Goal: Task Accomplishment & Management: Use online tool/utility

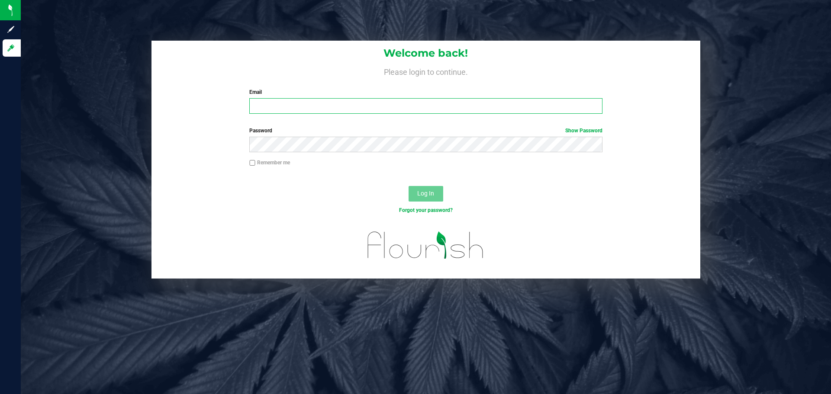
click at [347, 110] on input "Email" at bounding box center [425, 106] width 353 height 16
type input "gfigueroa@liveparallel.com"
click at [409, 186] on button "Log In" at bounding box center [426, 194] width 35 height 16
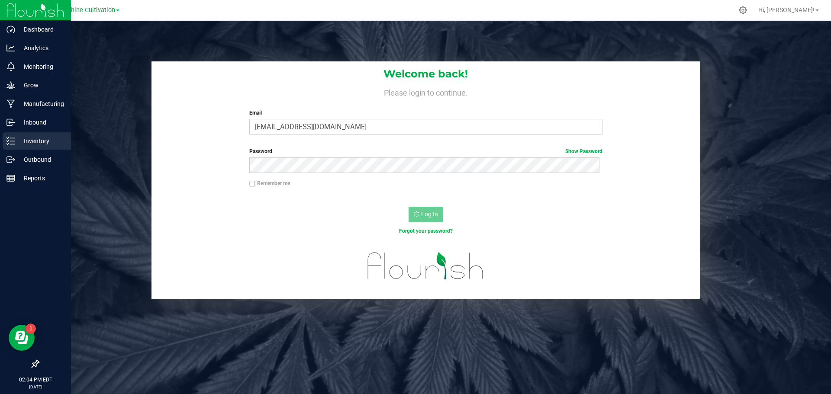
click at [6, 142] on icon at bounding box center [10, 141] width 9 height 9
click at [12, 134] on div "Inventory" at bounding box center [37, 140] width 68 height 17
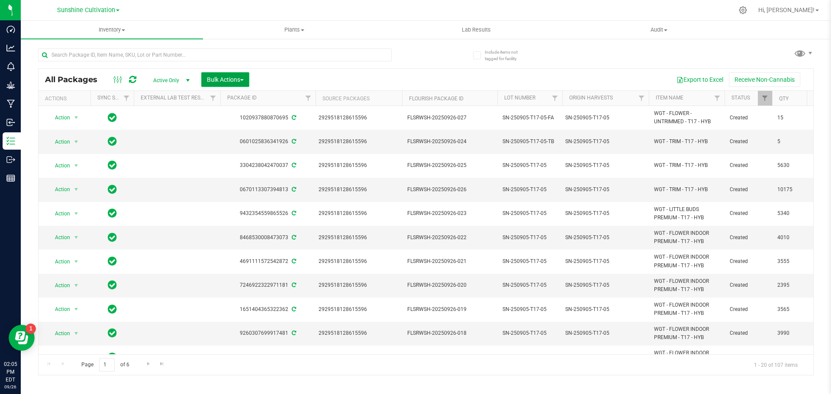
click at [201, 78] on button "Bulk Actions" at bounding box center [225, 79] width 48 height 15
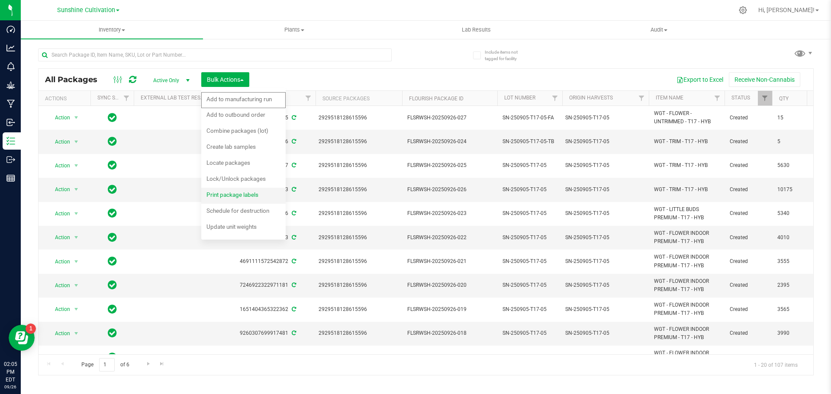
click at [249, 201] on div "Print package labels" at bounding box center [239, 196] width 64 height 14
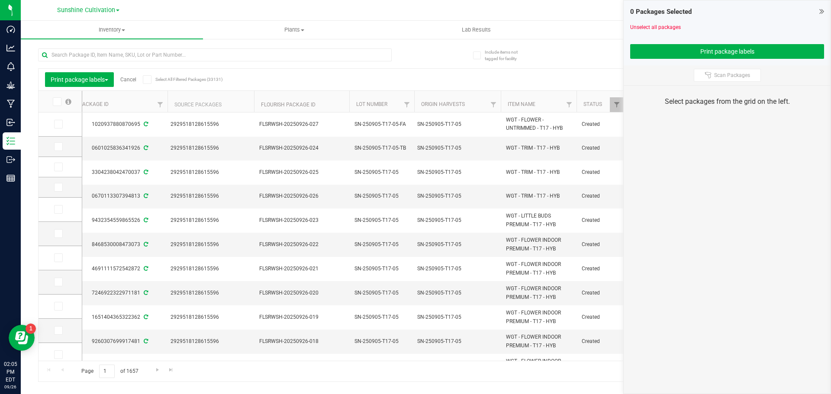
scroll to position [0, 323]
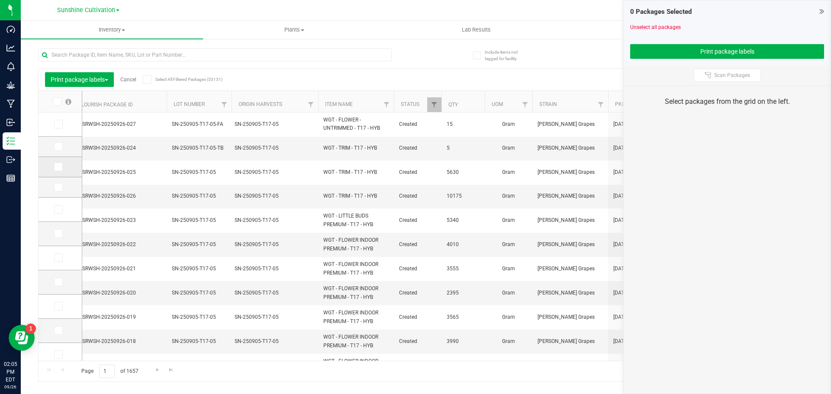
click at [58, 167] on icon at bounding box center [58, 167] width 6 height 0
click at [0, 0] on input "checkbox" at bounding box center [0, 0] width 0 height 0
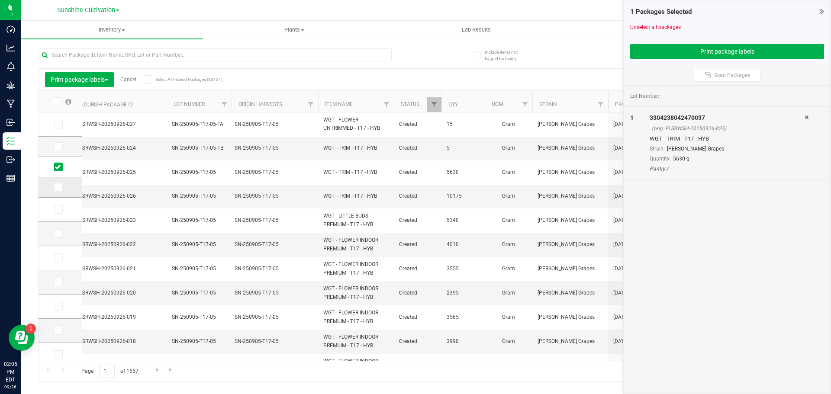
click at [59, 187] on icon at bounding box center [58, 187] width 6 height 0
click at [0, 0] on input "checkbox" at bounding box center [0, 0] width 0 height 0
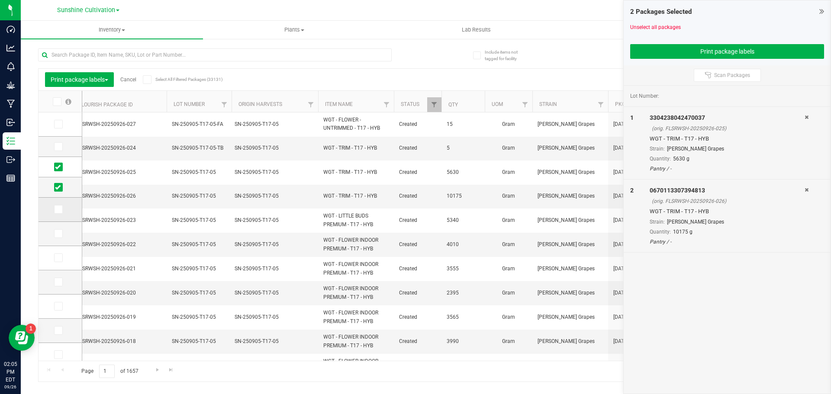
click at [62, 209] on span at bounding box center [58, 209] width 9 height 9
click at [0, 0] on input "checkbox" at bounding box center [0, 0] width 0 height 0
click at [59, 234] on icon at bounding box center [58, 234] width 6 height 0
click at [0, 0] on input "checkbox" at bounding box center [0, 0] width 0 height 0
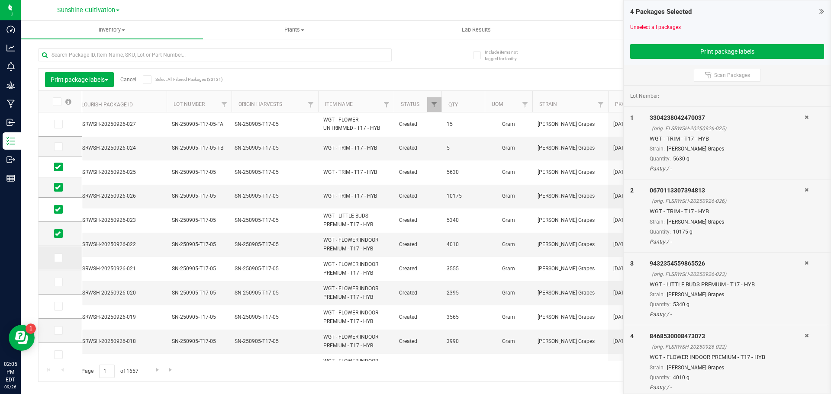
click at [59, 252] on td at bounding box center [60, 258] width 43 height 24
click at [59, 258] on icon at bounding box center [58, 258] width 6 height 0
click at [0, 0] on input "checkbox" at bounding box center [0, 0] width 0 height 0
click at [56, 282] on icon at bounding box center [58, 282] width 6 height 0
click at [0, 0] on input "checkbox" at bounding box center [0, 0] width 0 height 0
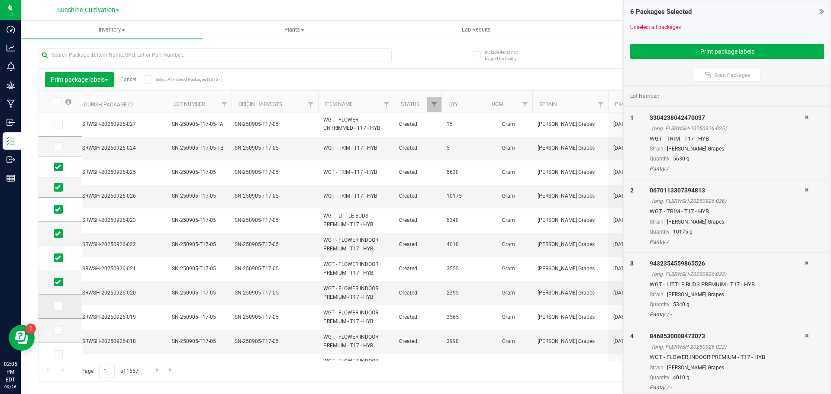
click at [61, 305] on span at bounding box center [58, 306] width 9 height 9
click at [0, 0] on input "checkbox" at bounding box center [0, 0] width 0 height 0
click at [61, 332] on span at bounding box center [58, 330] width 9 height 9
click at [0, 0] on input "checkbox" at bounding box center [0, 0] width 0 height 0
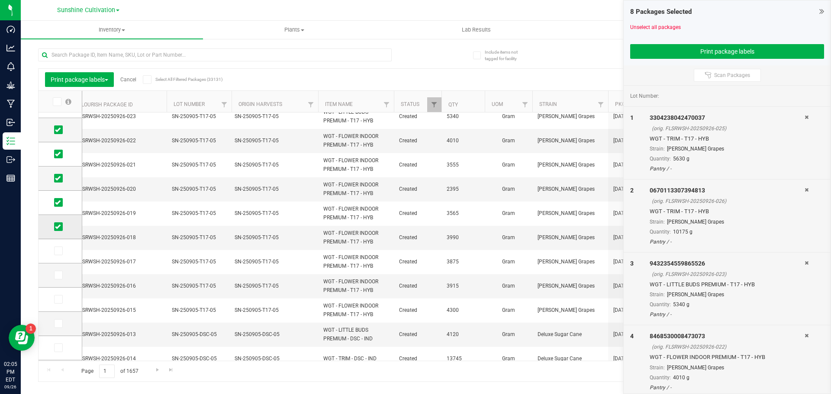
scroll to position [156, 0]
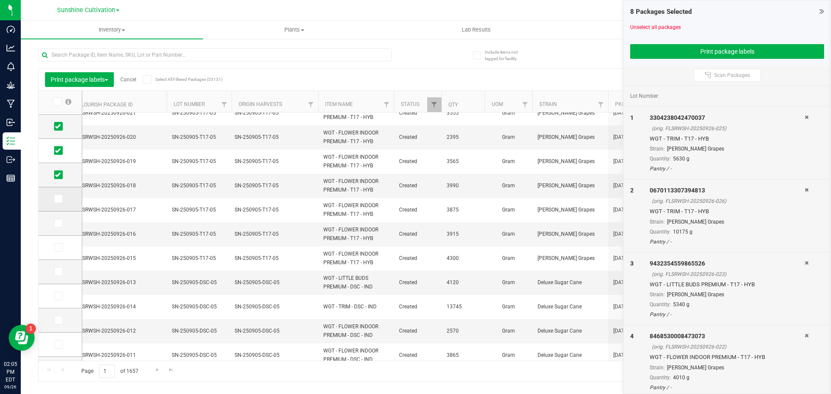
click at [61, 204] on td at bounding box center [60, 199] width 43 height 24
click at [60, 203] on span at bounding box center [58, 199] width 9 height 9
click at [0, 0] on input "checkbox" at bounding box center [0, 0] width 0 height 0
click at [55, 223] on icon at bounding box center [58, 223] width 6 height 0
click at [0, 0] on input "checkbox" at bounding box center [0, 0] width 0 height 0
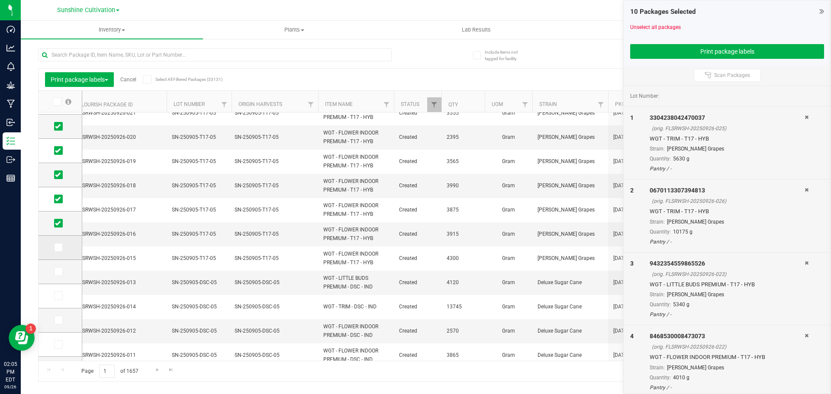
click at [60, 248] on icon at bounding box center [58, 248] width 6 height 0
click at [0, 0] on input "checkbox" at bounding box center [0, 0] width 0 height 0
click at [59, 275] on span at bounding box center [58, 272] width 9 height 9
click at [0, 0] on input "checkbox" at bounding box center [0, 0] width 0 height 0
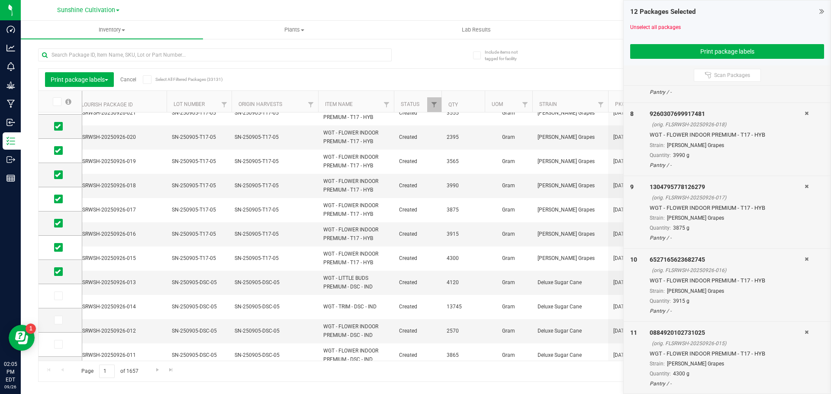
scroll to position [588, 0]
click at [805, 333] on icon at bounding box center [807, 331] width 4 height 5
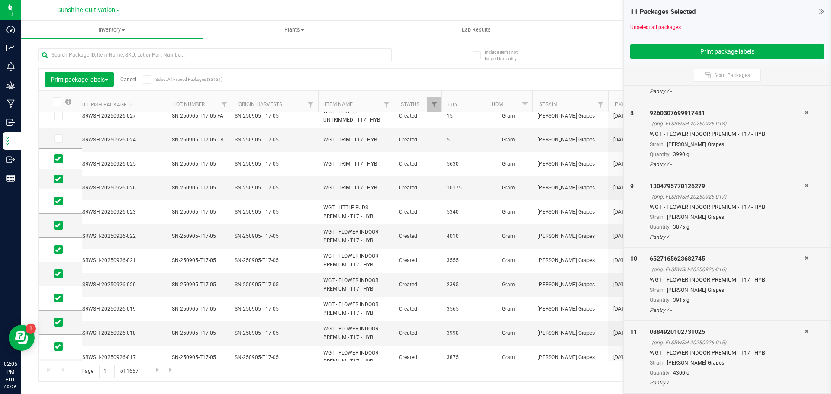
scroll to position [0, 0]
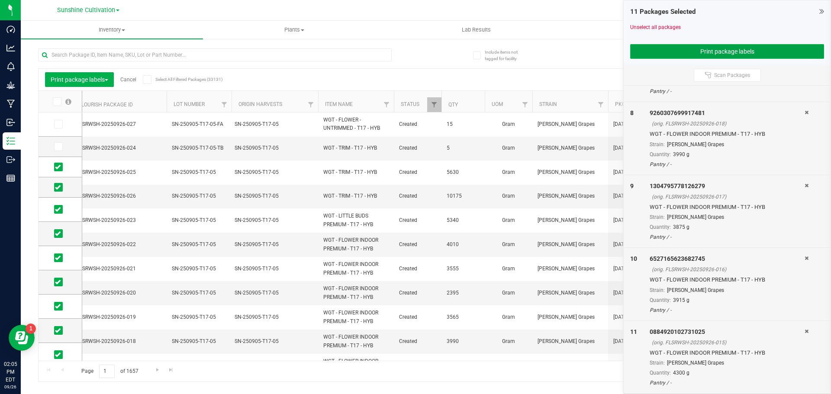
click at [671, 55] on button "Print package labels" at bounding box center [727, 51] width 194 height 15
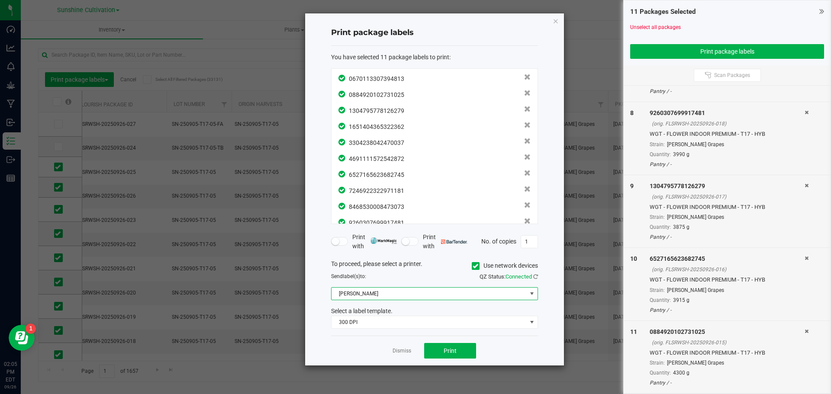
click at [466, 293] on span "[PERSON_NAME]" at bounding box center [429, 294] width 195 height 12
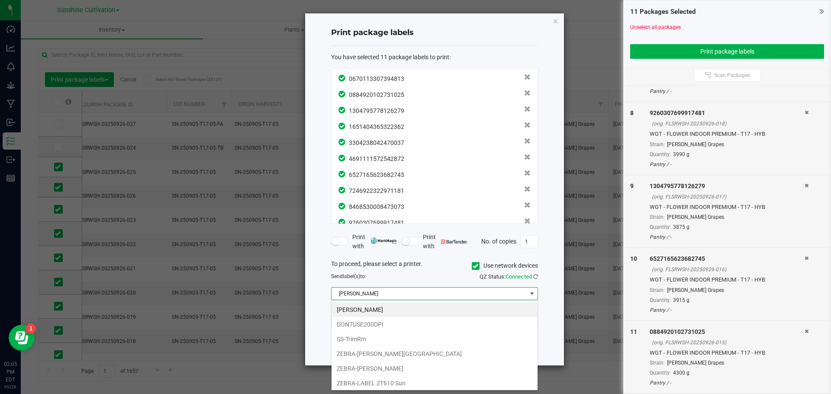
scroll to position [13, 207]
click at [399, 338] on li "SS-TrimRm" at bounding box center [435, 339] width 206 height 15
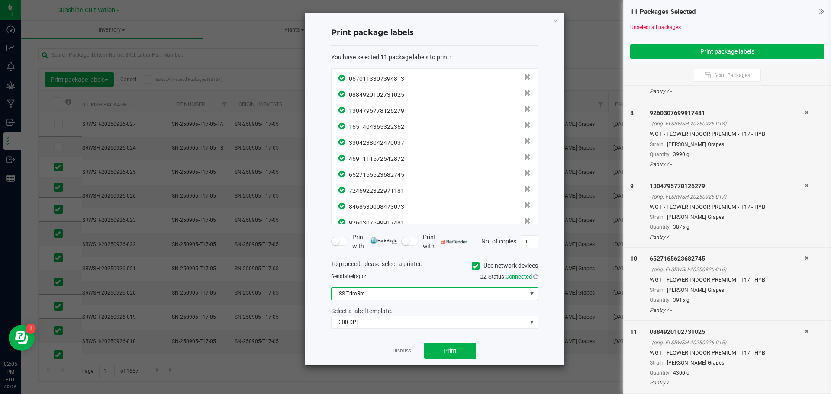
click at [477, 350] on div "Dismiss Print" at bounding box center [434, 351] width 207 height 30
click at [461, 351] on button "Print" at bounding box center [450, 351] width 52 height 16
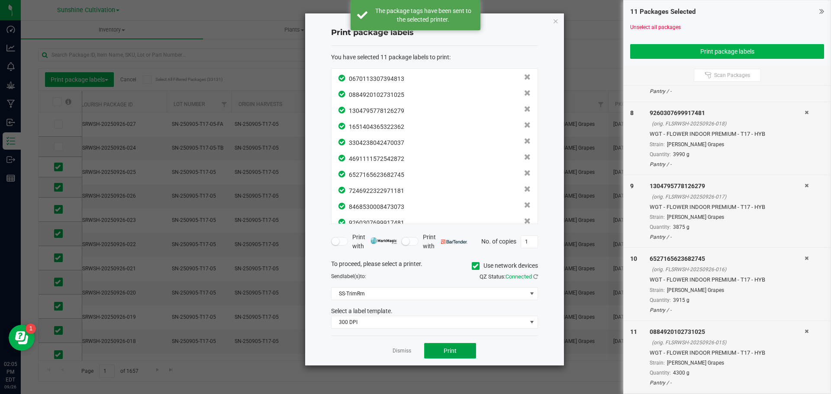
click at [461, 351] on button "Print" at bounding box center [450, 351] width 52 height 16
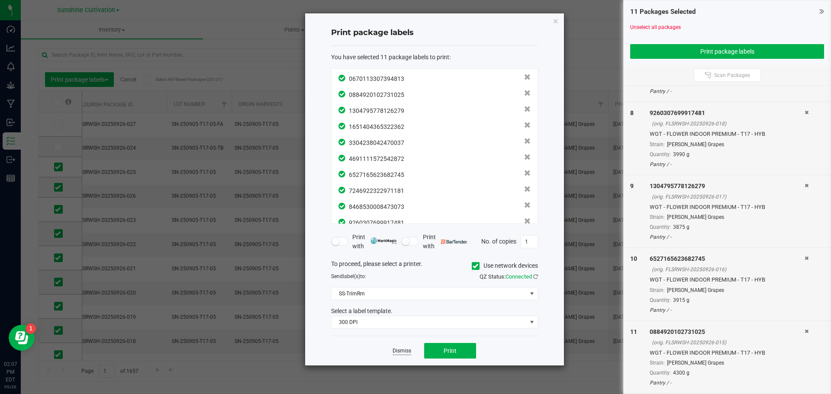
click at [399, 352] on link "Dismiss" at bounding box center [402, 351] width 19 height 7
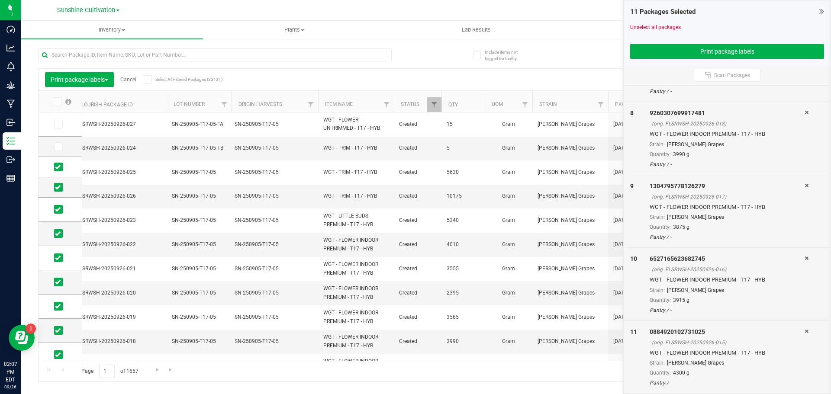
click at [59, 102] on icon at bounding box center [57, 102] width 6 height 0
click at [0, 0] on input "checkbox" at bounding box center [0, 0] width 0 height 0
click at [59, 102] on icon at bounding box center [57, 102] width 6 height 0
click at [0, 0] on input "checkbox" at bounding box center [0, 0] width 0 height 0
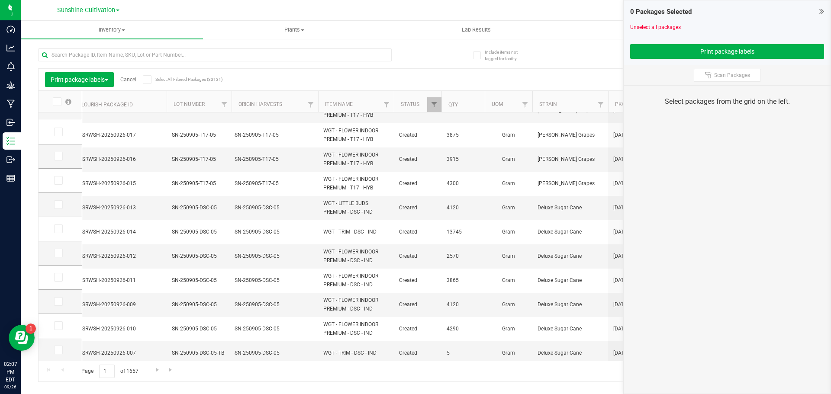
scroll to position [224, 0]
click at [59, 228] on icon at bounding box center [58, 228] width 6 height 0
click at [0, 0] on input "checkbox" at bounding box center [0, 0] width 0 height 0
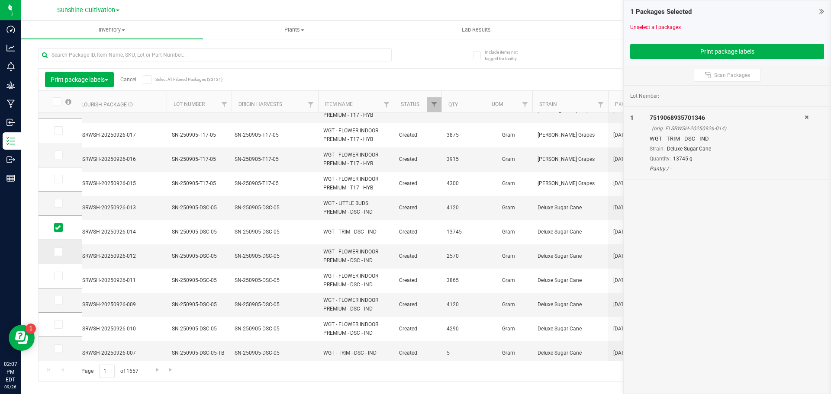
click at [59, 252] on icon at bounding box center [58, 252] width 6 height 0
click at [0, 0] on input "checkbox" at bounding box center [0, 0] width 0 height 0
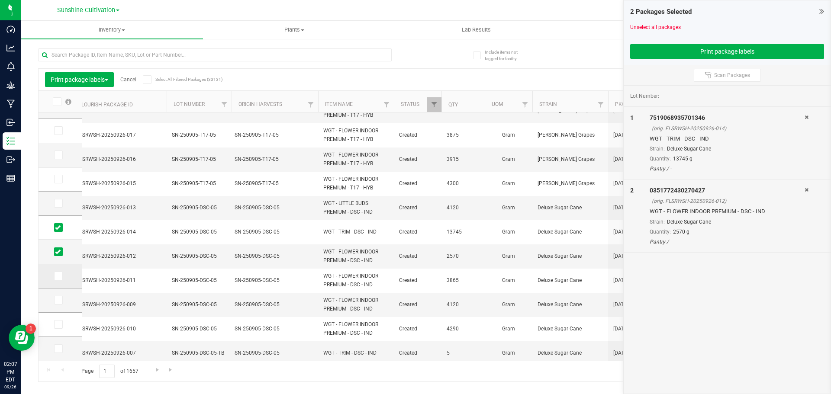
click at [58, 279] on span at bounding box center [58, 276] width 9 height 9
click at [0, 0] on input "checkbox" at bounding box center [0, 0] width 0 height 0
click at [58, 300] on icon at bounding box center [58, 300] width 6 height 0
click at [0, 0] on input "checkbox" at bounding box center [0, 0] width 0 height 0
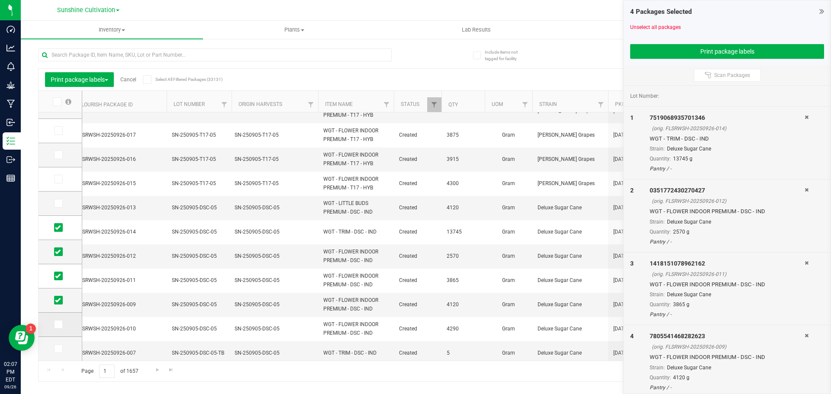
click at [58, 320] on span at bounding box center [58, 324] width 9 height 9
click at [0, 0] on input "checkbox" at bounding box center [0, 0] width 0 height 0
click at [671, 52] on button "Print package labels" at bounding box center [727, 51] width 194 height 15
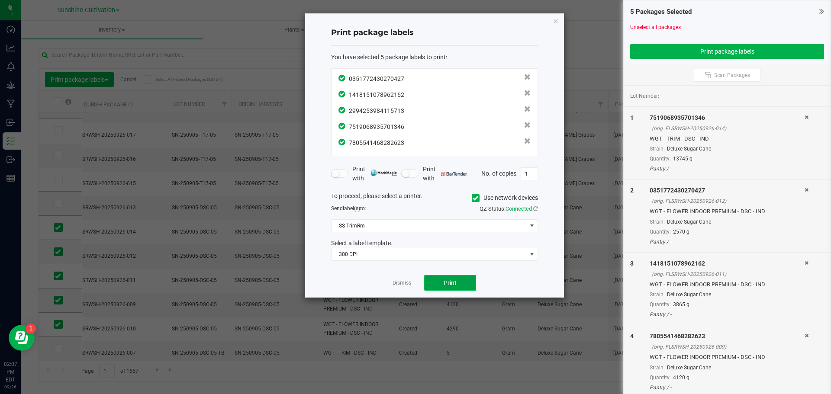
click at [455, 278] on button "Print" at bounding box center [450, 283] width 52 height 16
click at [403, 279] on app-cancel-button "Dismiss" at bounding box center [402, 283] width 19 height 9
click at [404, 281] on link "Dismiss" at bounding box center [402, 283] width 19 height 7
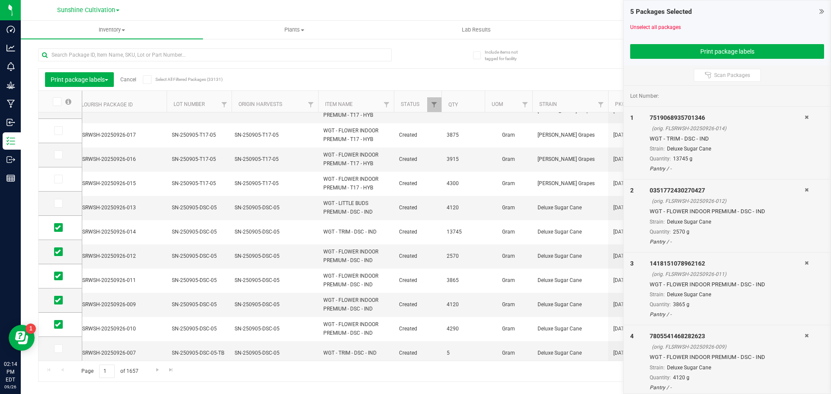
click at [59, 102] on icon at bounding box center [57, 102] width 6 height 0
click at [0, 0] on input "checkbox" at bounding box center [0, 0] width 0 height 0
click at [59, 102] on icon at bounding box center [57, 102] width 6 height 0
click at [0, 0] on input "checkbox" at bounding box center [0, 0] width 0 height 0
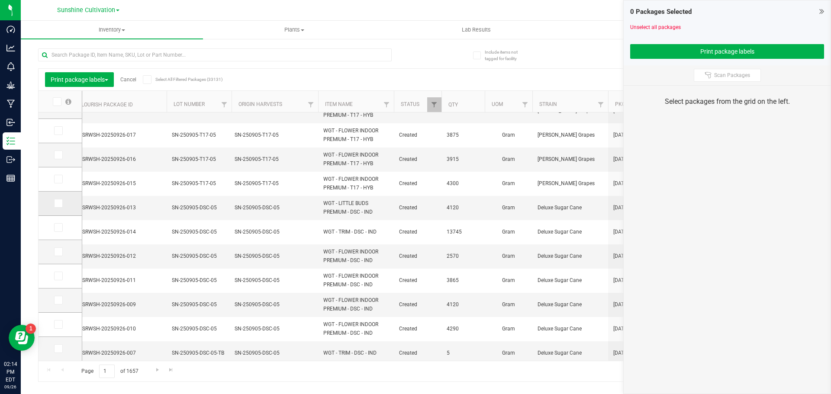
click at [57, 204] on icon at bounding box center [58, 204] width 6 height 0
click at [0, 0] on input "checkbox" at bounding box center [0, 0] width 0 height 0
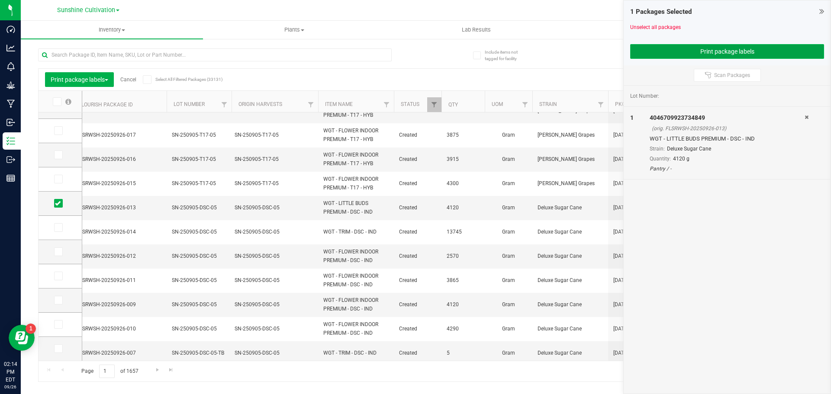
click at [670, 50] on button "Print package labels" at bounding box center [727, 51] width 194 height 15
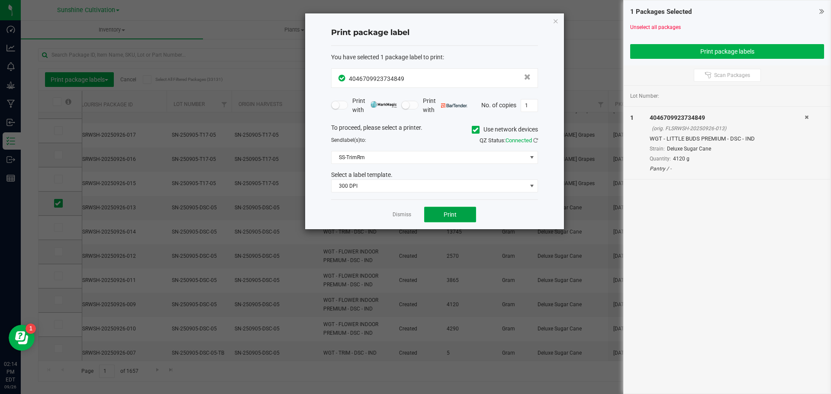
click at [451, 208] on button "Print" at bounding box center [450, 215] width 52 height 16
click at [451, 212] on span "Print" at bounding box center [450, 214] width 13 height 7
click at [402, 213] on link "Dismiss" at bounding box center [402, 214] width 19 height 7
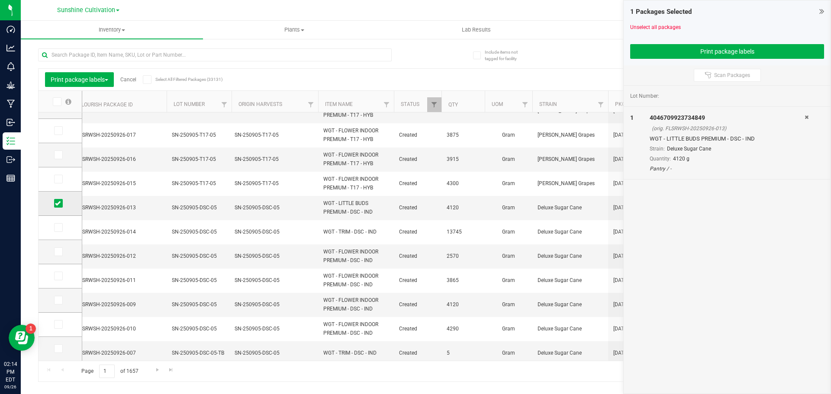
click at [57, 204] on icon at bounding box center [58, 204] width 6 height 0
click at [0, 0] on input "checkbox" at bounding box center [0, 0] width 0 height 0
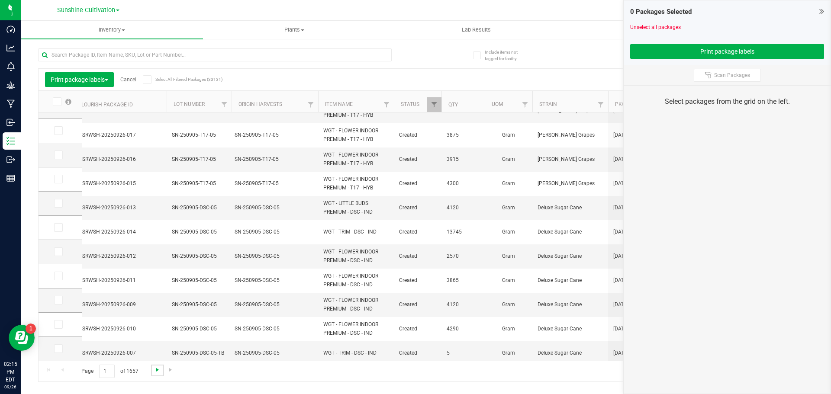
click at [158, 369] on span "Go to the next page" at bounding box center [157, 370] width 7 height 7
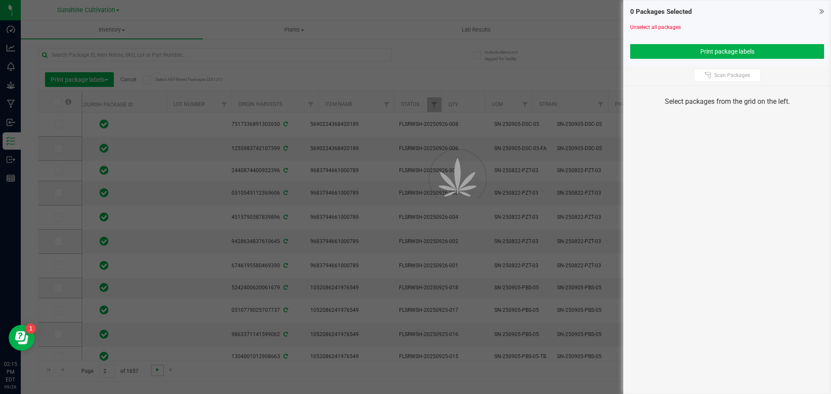
scroll to position [0, 0]
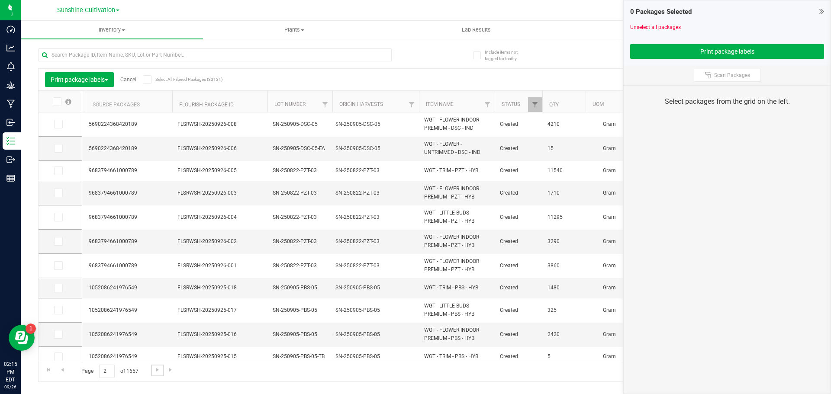
scroll to position [0, 223]
click at [58, 124] on icon at bounding box center [58, 124] width 6 height 0
click at [0, 0] on input "checkbox" at bounding box center [0, 0] width 0 height 0
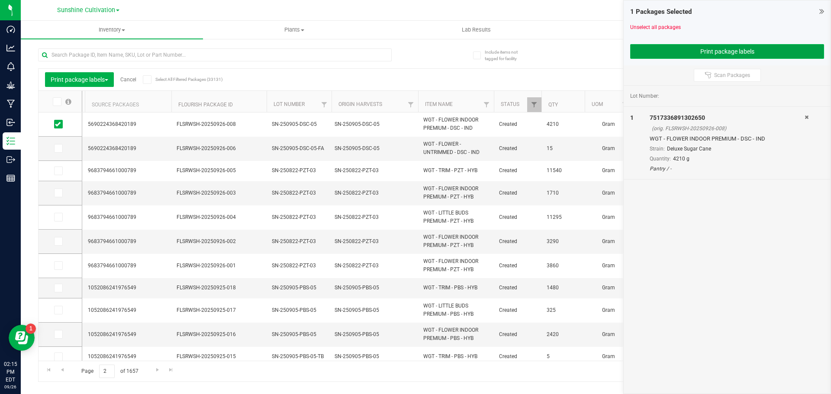
click at [685, 51] on button "Print package labels" at bounding box center [727, 51] width 194 height 15
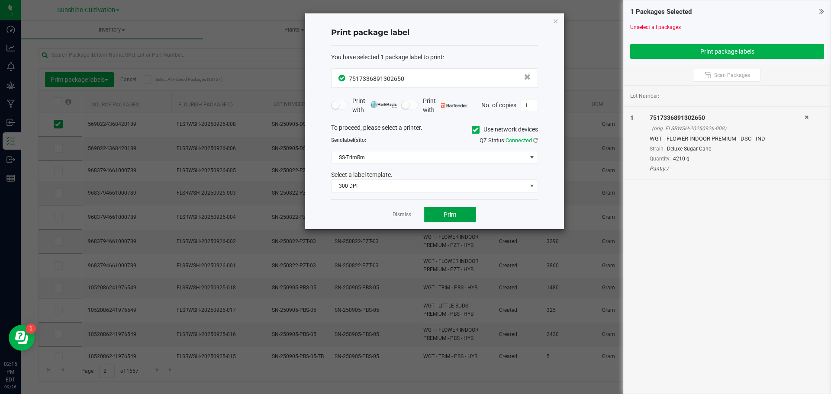
click at [450, 210] on button "Print" at bounding box center [450, 215] width 52 height 16
click at [450, 213] on span "Print" at bounding box center [450, 214] width 13 height 7
